Goal: Task Accomplishment & Management: Use online tool/utility

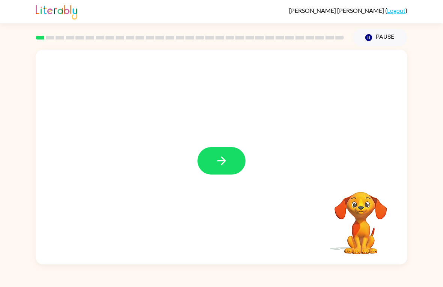
click at [217, 157] on icon "button" at bounding box center [221, 160] width 13 height 13
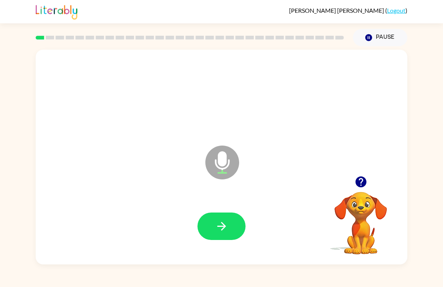
click at [222, 232] on icon "button" at bounding box center [221, 225] width 13 height 13
click at [217, 219] on icon "button" at bounding box center [221, 225] width 13 height 13
click at [231, 229] on button "button" at bounding box center [222, 225] width 48 height 27
click at [219, 230] on icon "button" at bounding box center [221, 225] width 13 height 13
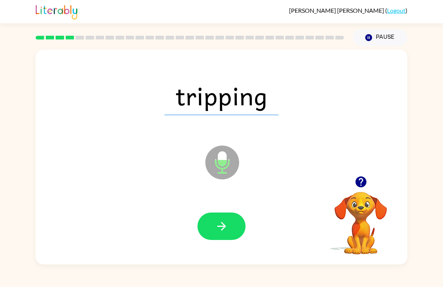
click at [219, 228] on icon "button" at bounding box center [221, 225] width 13 height 13
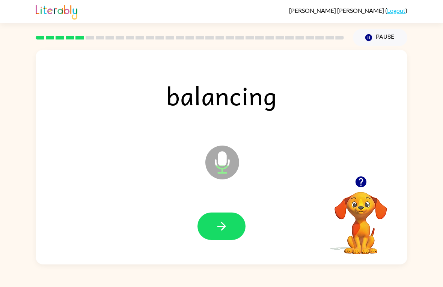
click at [234, 225] on button "button" at bounding box center [222, 225] width 48 height 27
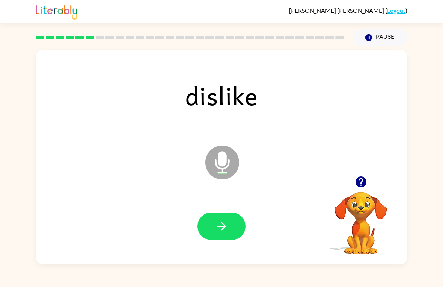
click at [230, 224] on button "button" at bounding box center [222, 225] width 48 height 27
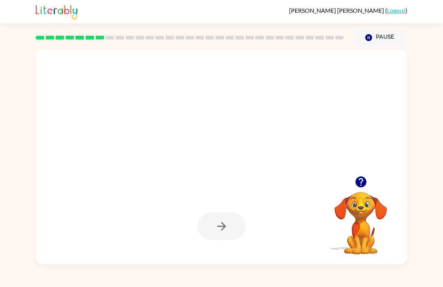
click at [355, 185] on icon "button" at bounding box center [361, 181] width 13 height 13
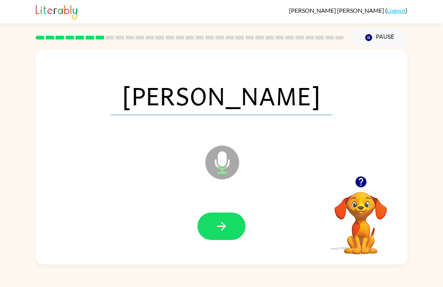
click at [230, 230] on button "button" at bounding box center [222, 225] width 48 height 27
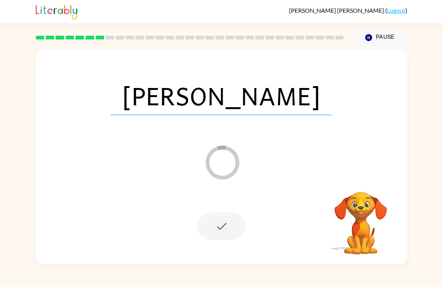
click at [230, 230] on div at bounding box center [222, 225] width 48 height 27
click at [223, 229] on div at bounding box center [222, 225] width 48 height 27
click at [230, 227] on div at bounding box center [222, 225] width 48 height 27
click at [331, 189] on video "Your browser must support playing .mp4 files to use Literably. Please try using…" at bounding box center [361, 217] width 75 height 75
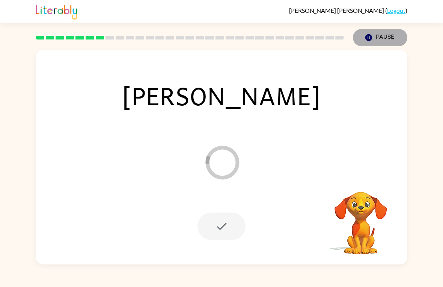
click at [383, 35] on button "Pause Pause" at bounding box center [380, 37] width 54 height 17
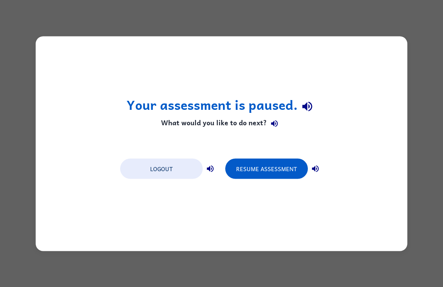
click at [260, 170] on button "Resume Assessment" at bounding box center [266, 168] width 83 height 20
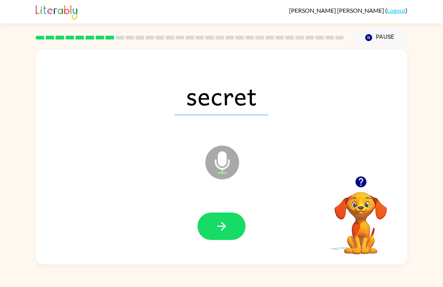
click at [229, 234] on button "button" at bounding box center [222, 225] width 48 height 27
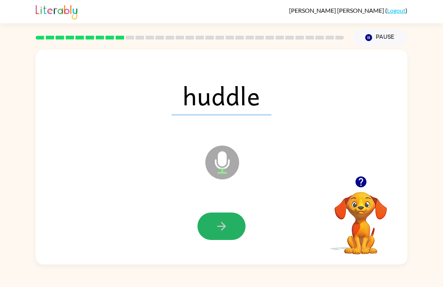
click at [226, 218] on button "button" at bounding box center [222, 225] width 48 height 27
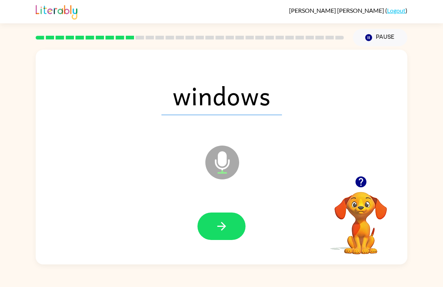
click at [231, 234] on button "button" at bounding box center [222, 225] width 48 height 27
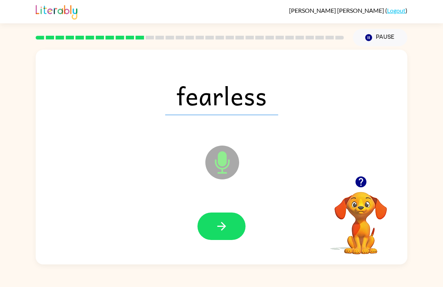
click at [213, 234] on button "button" at bounding box center [222, 225] width 48 height 27
click at [233, 228] on button "button" at bounding box center [222, 225] width 48 height 27
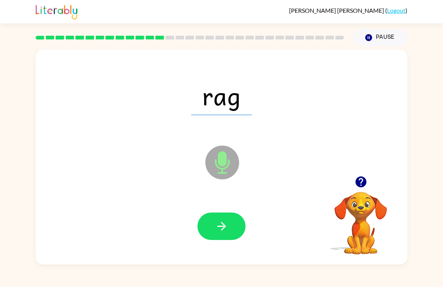
click at [233, 229] on button "button" at bounding box center [222, 225] width 48 height 27
click at [229, 214] on button "button" at bounding box center [222, 225] width 48 height 27
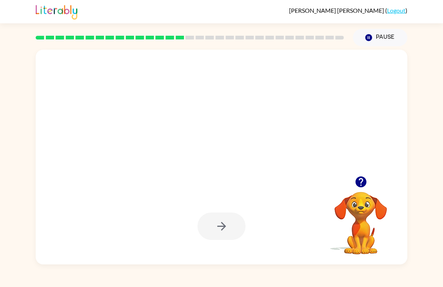
click at [389, 36] on button "Pause Pause" at bounding box center [380, 37] width 54 height 17
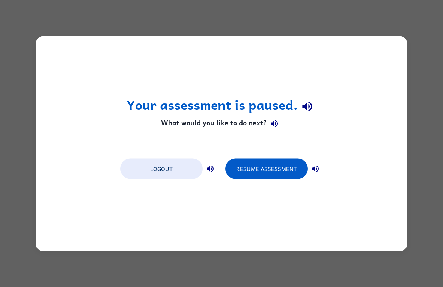
click at [273, 163] on button "Resume Assessment" at bounding box center [266, 168] width 83 height 20
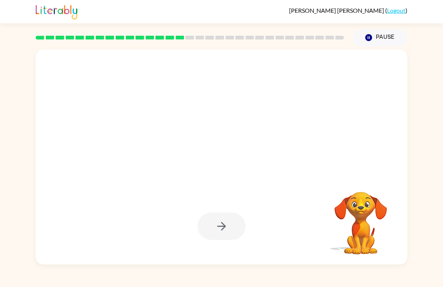
click at [238, 157] on div at bounding box center [203, 143] width 321 height 27
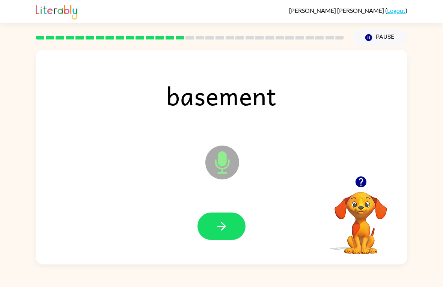
click at [222, 225] on icon "button" at bounding box center [221, 225] width 13 height 13
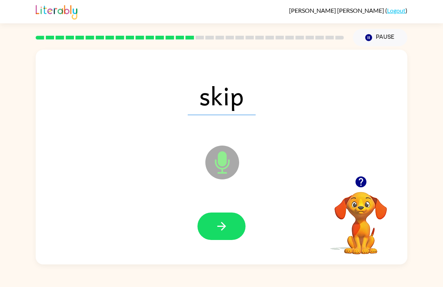
click at [228, 233] on button "button" at bounding box center [222, 225] width 48 height 27
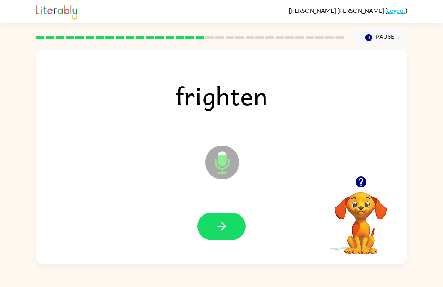
click at [226, 224] on icon "button" at bounding box center [221, 225] width 13 height 13
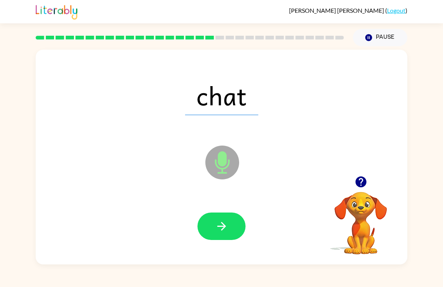
click at [222, 224] on icon "button" at bounding box center [221, 226] width 9 height 9
click at [224, 222] on icon "button" at bounding box center [221, 225] width 13 height 13
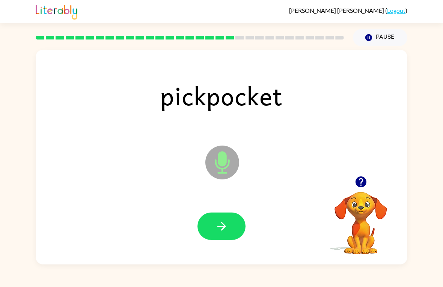
click at [227, 228] on icon "button" at bounding box center [221, 225] width 13 height 13
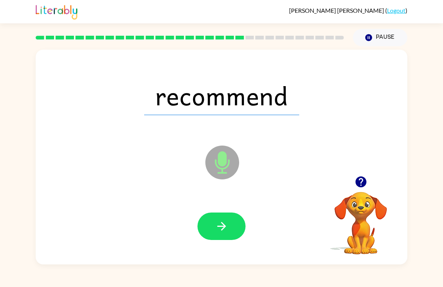
click at [225, 229] on icon "button" at bounding box center [221, 225] width 13 height 13
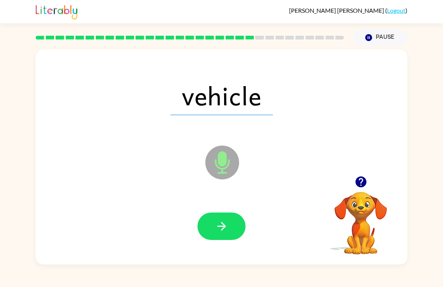
click at [227, 229] on icon "button" at bounding box center [221, 225] width 13 height 13
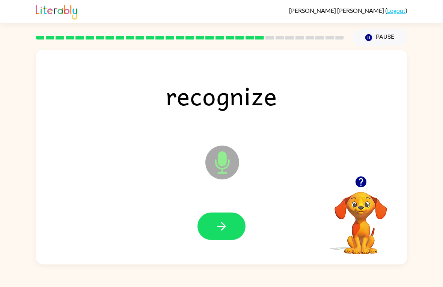
click at [228, 237] on button "button" at bounding box center [222, 225] width 48 height 27
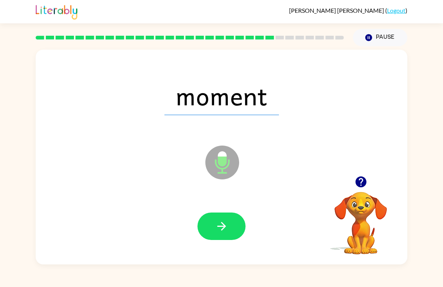
click at [219, 228] on icon "button" at bounding box center [221, 225] width 13 height 13
click at [225, 230] on icon "button" at bounding box center [221, 225] width 13 height 13
click at [223, 217] on button "button" at bounding box center [222, 225] width 48 height 27
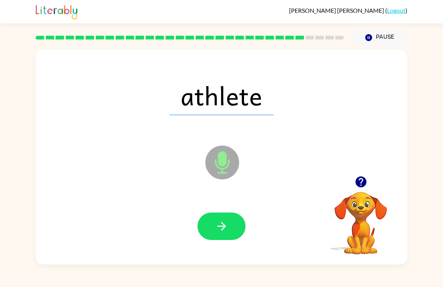
click at [221, 224] on icon "button" at bounding box center [221, 225] width 13 height 13
click at [227, 226] on icon "button" at bounding box center [221, 225] width 13 height 13
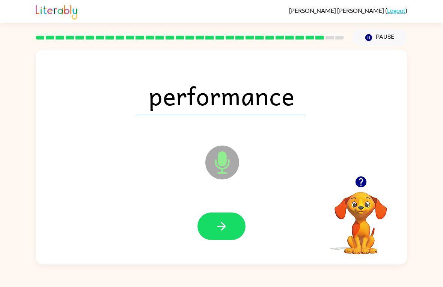
click at [227, 215] on button "button" at bounding box center [222, 225] width 48 height 27
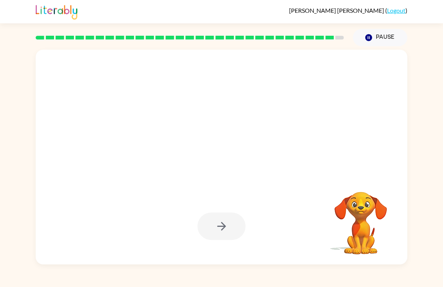
click at [272, 254] on div at bounding box center [221, 226] width 357 height 62
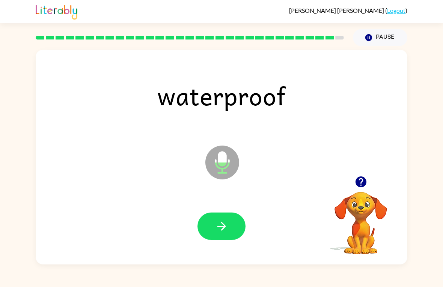
click at [218, 224] on icon "button" at bounding box center [221, 225] width 13 height 13
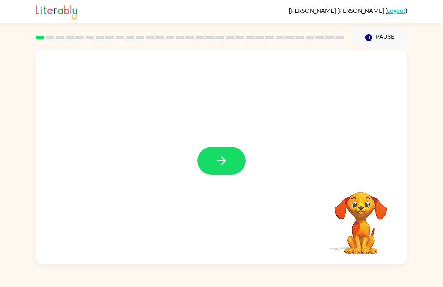
click at [220, 157] on icon "button" at bounding box center [221, 160] width 13 height 13
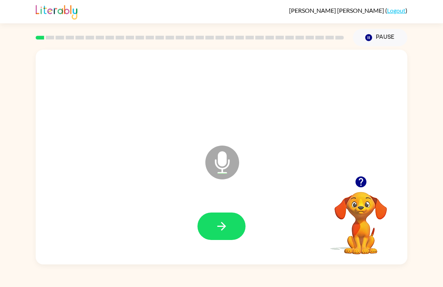
click at [207, 228] on button "button" at bounding box center [222, 225] width 48 height 27
click at [224, 228] on icon "button" at bounding box center [221, 226] width 9 height 9
click at [220, 234] on button "button" at bounding box center [222, 225] width 48 height 27
click at [362, 182] on icon "button" at bounding box center [361, 181] width 13 height 13
click at [226, 233] on button "button" at bounding box center [222, 225] width 48 height 27
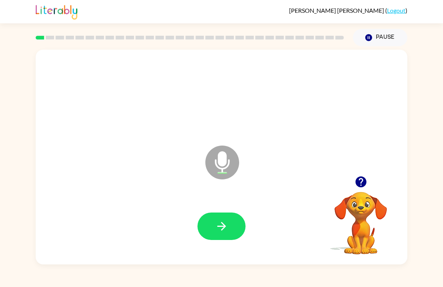
click at [359, 179] on icon "button" at bounding box center [360, 181] width 11 height 11
click at [233, 233] on button "button" at bounding box center [222, 225] width 48 height 27
click at [357, 183] on icon "button" at bounding box center [360, 181] width 11 height 11
click at [223, 220] on icon "button" at bounding box center [221, 225] width 13 height 13
click at [225, 232] on icon "button" at bounding box center [221, 225] width 13 height 13
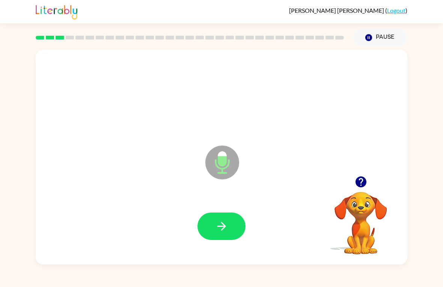
click at [210, 218] on button "button" at bounding box center [222, 225] width 48 height 27
click at [225, 216] on button "button" at bounding box center [222, 225] width 48 height 27
click at [227, 217] on button "button" at bounding box center [222, 225] width 48 height 27
click at [220, 228] on icon "button" at bounding box center [221, 225] width 13 height 13
click at [234, 211] on div at bounding box center [221, 226] width 357 height 62
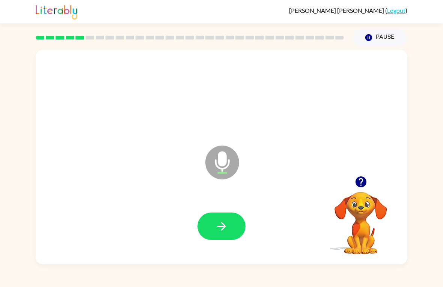
click at [223, 221] on icon "button" at bounding box center [221, 225] width 13 height 13
click at [222, 226] on icon "button" at bounding box center [221, 226] width 9 height 9
click at [363, 183] on icon "button" at bounding box center [360, 181] width 11 height 11
click at [213, 219] on button "button" at bounding box center [222, 225] width 48 height 27
click at [225, 226] on icon "button" at bounding box center [221, 226] width 9 height 9
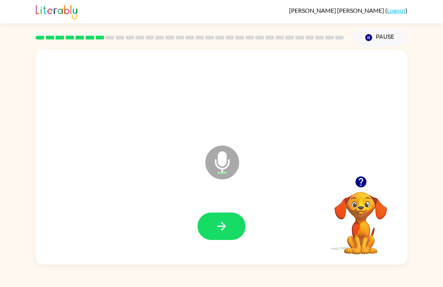
click at [214, 225] on button "button" at bounding box center [222, 225] width 48 height 27
click at [227, 220] on icon "button" at bounding box center [221, 225] width 13 height 13
click at [213, 225] on button "button" at bounding box center [222, 225] width 48 height 27
click at [230, 224] on button "button" at bounding box center [222, 225] width 48 height 27
click at [207, 223] on button "button" at bounding box center [222, 225] width 48 height 27
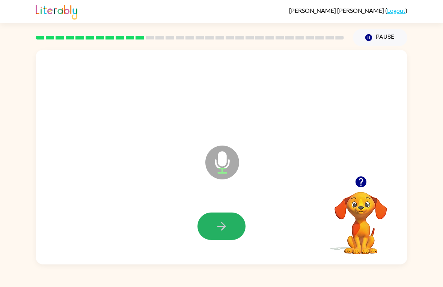
click at [222, 222] on icon "button" at bounding box center [221, 225] width 13 height 13
click at [220, 223] on icon "button" at bounding box center [221, 225] width 13 height 13
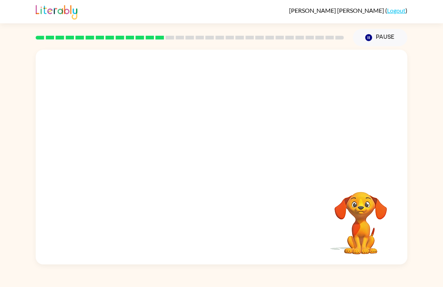
click at [442, 82] on div "Your browser must support playing .mp4 files to use Literably. Please try using…" at bounding box center [221, 155] width 443 height 218
click at [324, 195] on video "Your browser must support playing .mp4 files to use Literably. Please try using…" at bounding box center [361, 217] width 75 height 75
click at [379, 38] on button "Pause Pause" at bounding box center [380, 37] width 54 height 17
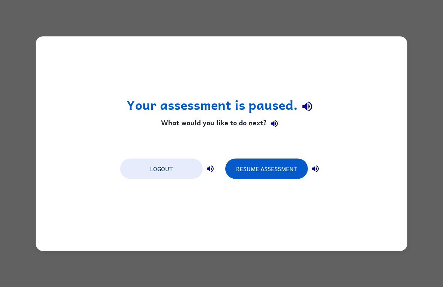
click at [260, 164] on button "Resume Assessment" at bounding box center [266, 168] width 83 height 20
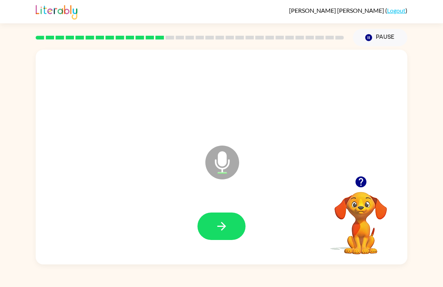
click at [365, 189] on button "button" at bounding box center [361, 181] width 19 height 19
click at [221, 217] on button "button" at bounding box center [222, 225] width 48 height 27
click at [223, 225] on icon "button" at bounding box center [221, 225] width 13 height 13
click at [216, 227] on icon "button" at bounding box center [221, 225] width 13 height 13
click at [235, 220] on button "button" at bounding box center [222, 225] width 48 height 27
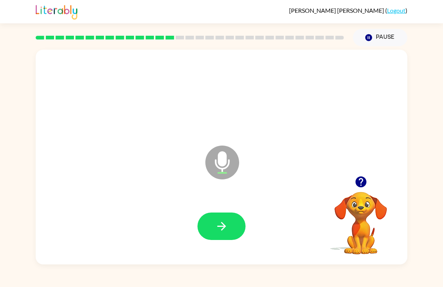
click at [224, 222] on icon "button" at bounding box center [221, 225] width 13 height 13
click at [232, 221] on button "button" at bounding box center [222, 225] width 48 height 27
click at [228, 227] on icon "button" at bounding box center [221, 225] width 13 height 13
click at [230, 231] on button "button" at bounding box center [222, 225] width 48 height 27
click at [233, 216] on button "button" at bounding box center [222, 225] width 48 height 27
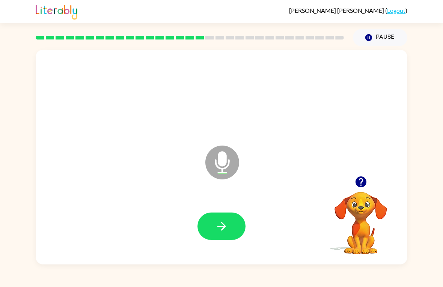
click at [232, 232] on button "button" at bounding box center [222, 225] width 48 height 27
click at [218, 228] on icon "button" at bounding box center [221, 225] width 13 height 13
click at [227, 219] on icon "button" at bounding box center [221, 225] width 13 height 13
click at [234, 227] on button "button" at bounding box center [222, 225] width 48 height 27
click at [223, 217] on button "button" at bounding box center [222, 225] width 48 height 27
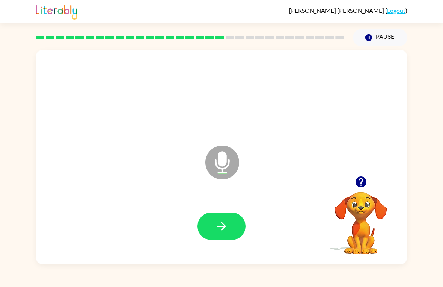
click at [238, 230] on button "button" at bounding box center [222, 225] width 48 height 27
click at [222, 221] on icon "button" at bounding box center [221, 225] width 13 height 13
click at [215, 231] on icon "button" at bounding box center [221, 225] width 13 height 13
click at [224, 219] on icon "button" at bounding box center [221, 225] width 13 height 13
click at [232, 225] on button "button" at bounding box center [222, 225] width 48 height 27
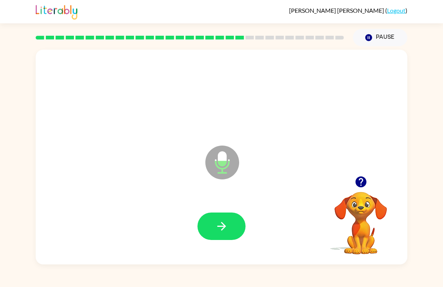
click at [230, 228] on button "button" at bounding box center [222, 225] width 48 height 27
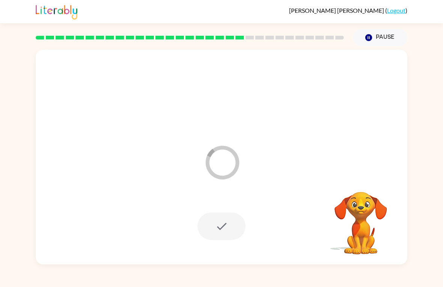
click at [382, 38] on button "Pause Pause" at bounding box center [380, 37] width 54 height 17
click at [383, 35] on button "Pause Pause" at bounding box center [380, 37] width 54 height 17
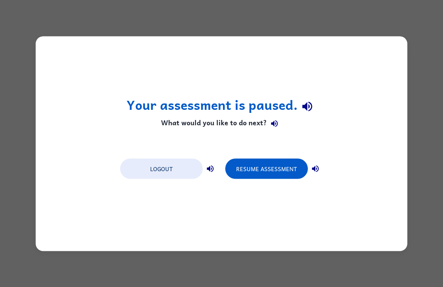
click at [261, 166] on button "Resume Assessment" at bounding box center [266, 168] width 83 height 20
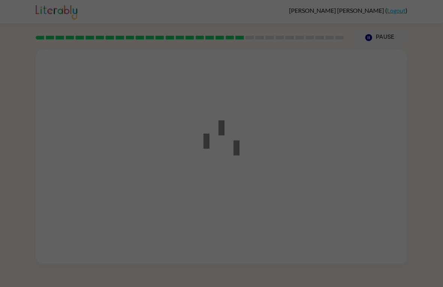
click at [112, 127] on div at bounding box center [221, 143] width 443 height 287
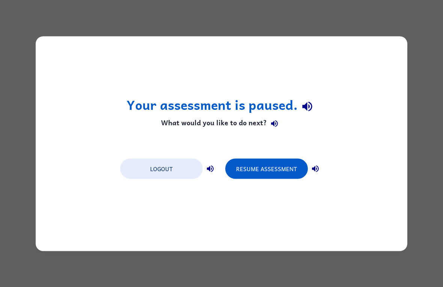
click at [269, 169] on button "Resume Assessment" at bounding box center [266, 168] width 83 height 20
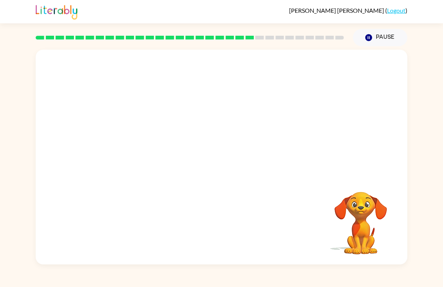
click at [283, 169] on div at bounding box center [222, 157] width 372 height 215
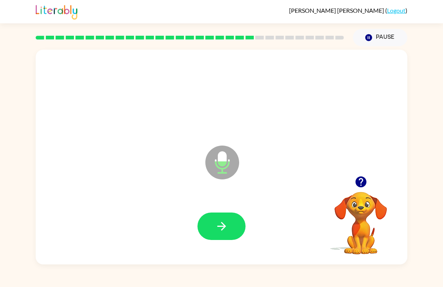
click at [207, 224] on button "button" at bounding box center [222, 225] width 48 height 27
click at [360, 181] on icon "button" at bounding box center [360, 181] width 11 height 11
click at [236, 217] on button "button" at bounding box center [222, 225] width 48 height 27
click at [235, 225] on button "button" at bounding box center [222, 225] width 48 height 27
click at [219, 227] on icon "button" at bounding box center [221, 226] width 9 height 9
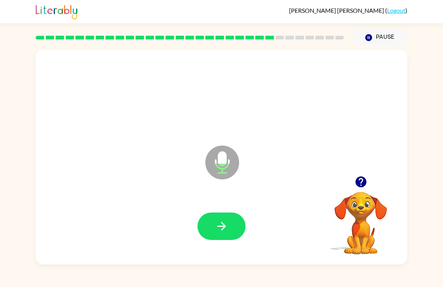
click at [232, 218] on button "button" at bounding box center [222, 225] width 48 height 27
click at [225, 213] on button "button" at bounding box center [222, 225] width 48 height 27
click at [234, 217] on button "button" at bounding box center [222, 225] width 48 height 27
click at [224, 225] on icon "button" at bounding box center [221, 226] width 9 height 9
click at [225, 219] on button "button" at bounding box center [222, 225] width 48 height 27
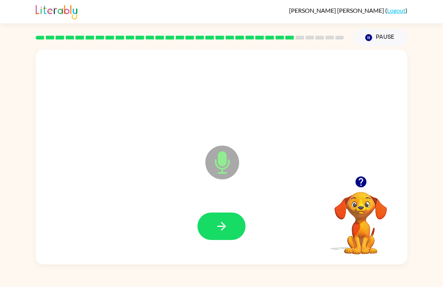
click at [232, 228] on button "button" at bounding box center [222, 225] width 48 height 27
click at [227, 228] on icon "button" at bounding box center [221, 225] width 13 height 13
click at [363, 181] on icon "button" at bounding box center [360, 181] width 11 height 11
click at [219, 237] on button "button" at bounding box center [222, 225] width 48 height 27
click at [229, 224] on button "button" at bounding box center [222, 225] width 48 height 27
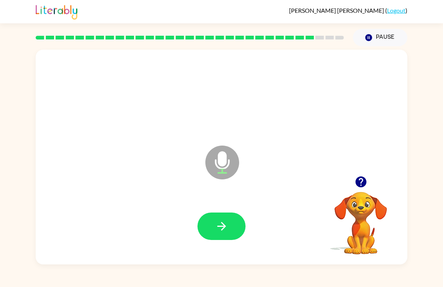
click at [222, 223] on icon "button" at bounding box center [221, 226] width 9 height 9
click at [213, 222] on button "button" at bounding box center [222, 225] width 48 height 27
click at [239, 210] on div at bounding box center [221, 226] width 357 height 62
click at [234, 222] on button "button" at bounding box center [222, 225] width 48 height 27
click at [213, 223] on button "button" at bounding box center [222, 225] width 48 height 27
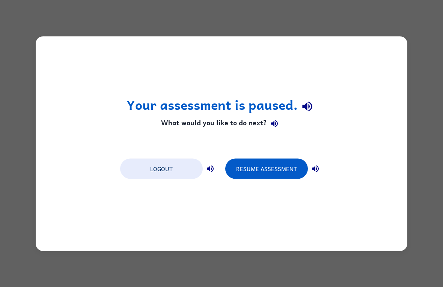
click at [268, 165] on button "Resume Assessment" at bounding box center [266, 168] width 83 height 20
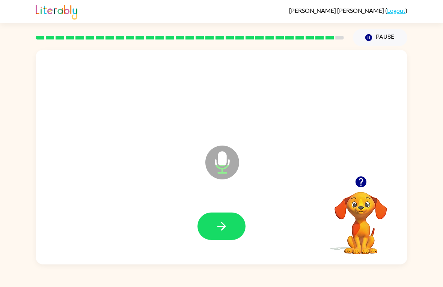
click at [230, 225] on button "button" at bounding box center [222, 225] width 48 height 27
click at [358, 180] on icon "button" at bounding box center [360, 181] width 11 height 11
click at [231, 221] on button "button" at bounding box center [222, 225] width 48 height 27
